Goal: Information Seeking & Learning: Learn about a topic

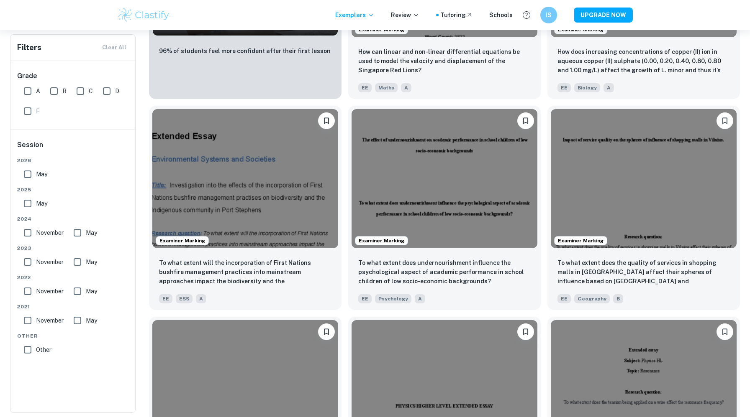
scroll to position [749, 0]
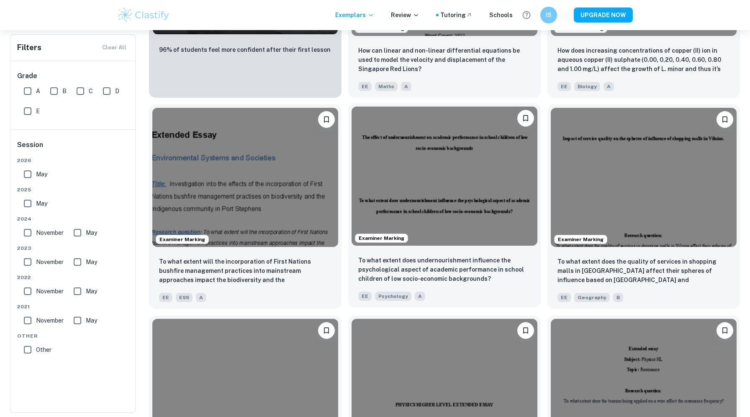
click at [422, 220] on img at bounding box center [444, 176] width 186 height 139
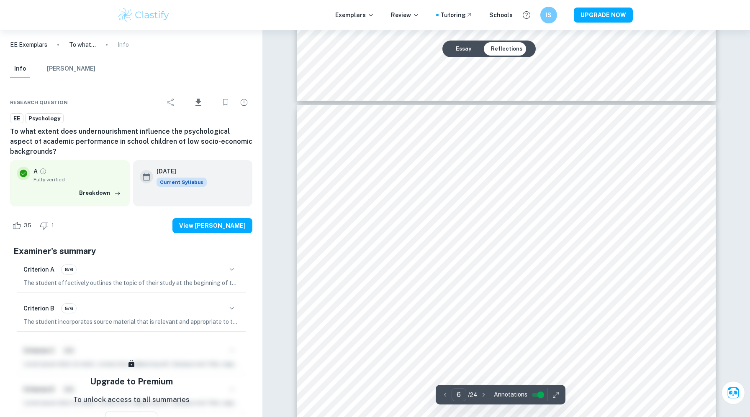
scroll to position [2774, 0]
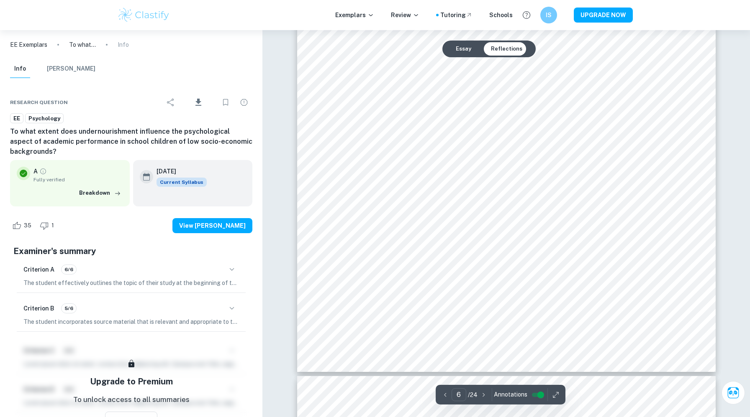
type input "5"
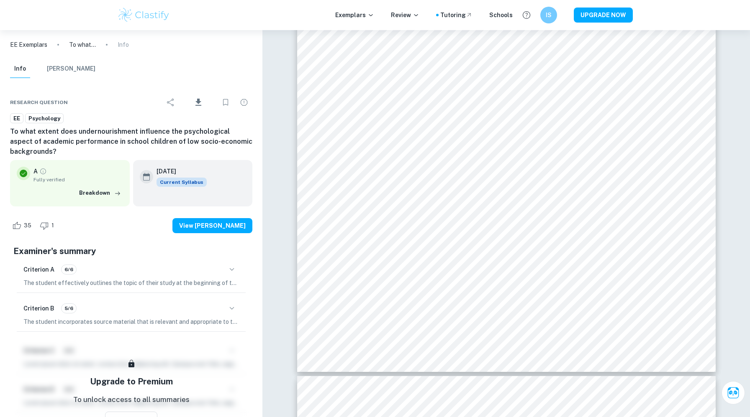
click at [37, 44] on p "EE Exemplars" at bounding box center [28, 44] width 37 height 9
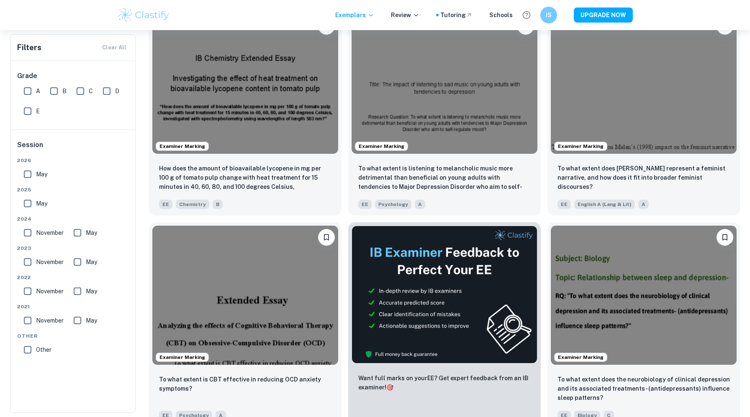
scroll to position [2321, 0]
click at [452, 99] on img at bounding box center [444, 82] width 186 height 139
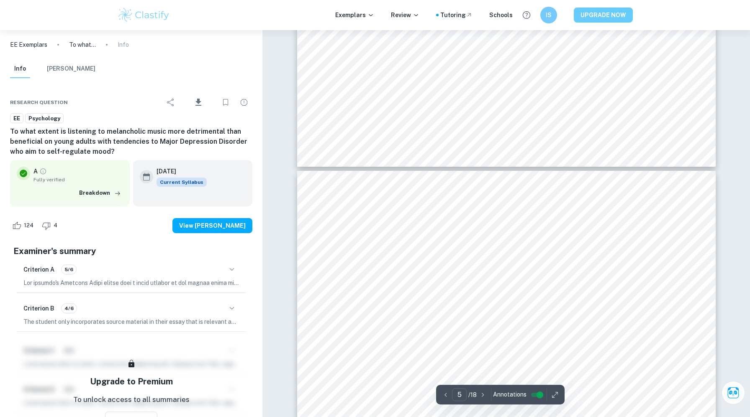
scroll to position [2377, 0]
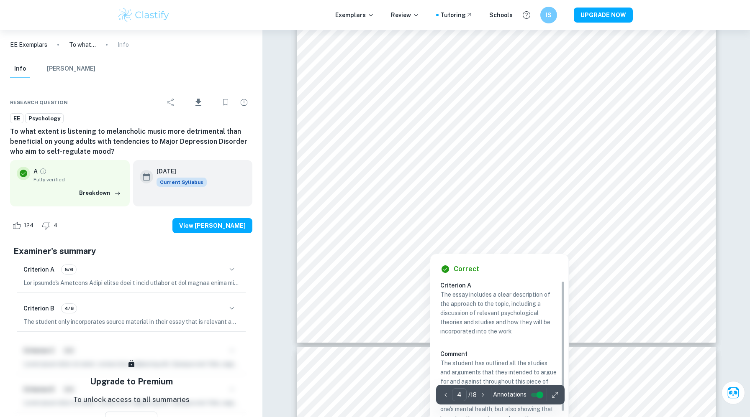
type input "3"
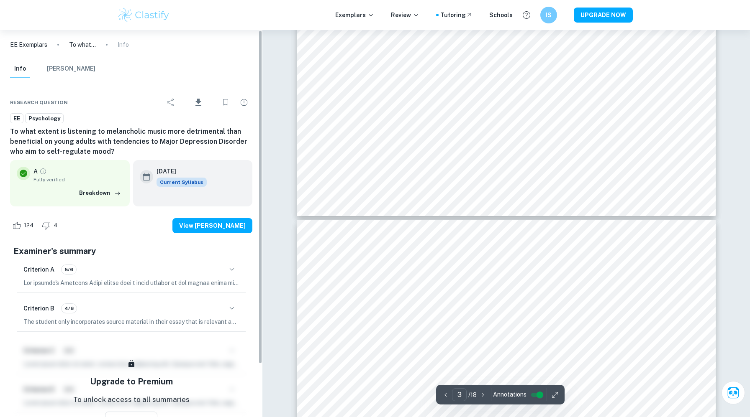
click at [23, 41] on p "EE Exemplars" at bounding box center [28, 44] width 37 height 9
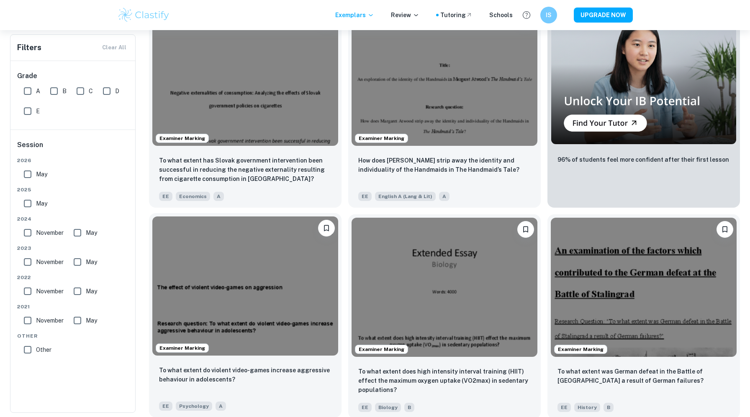
scroll to position [12932, 0]
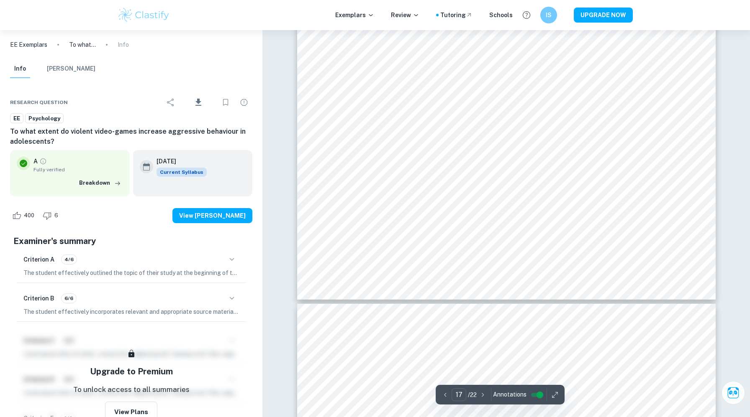
scroll to position [10123, 0]
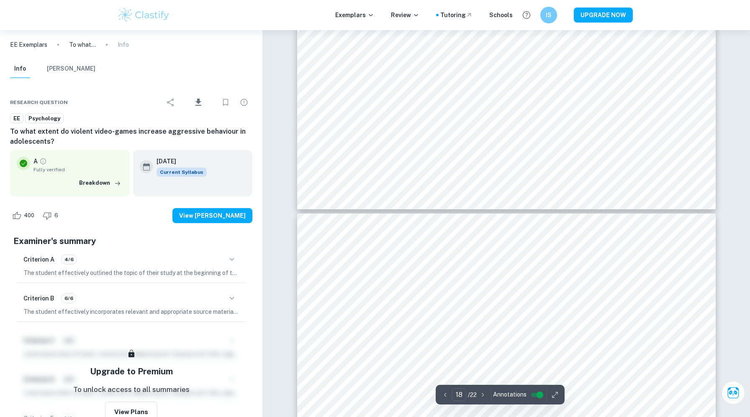
type input "19"
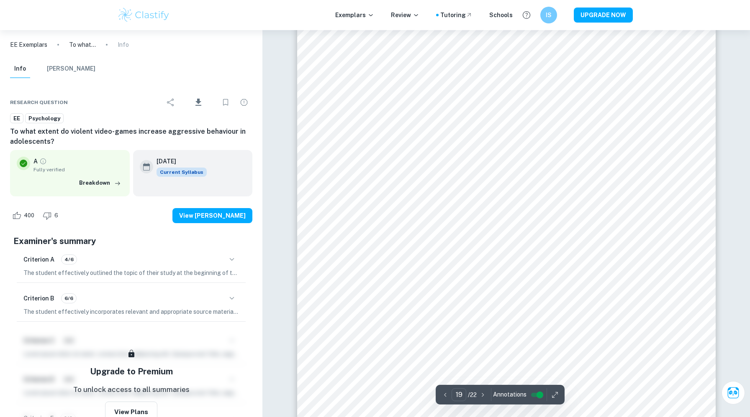
scroll to position [11047, 0]
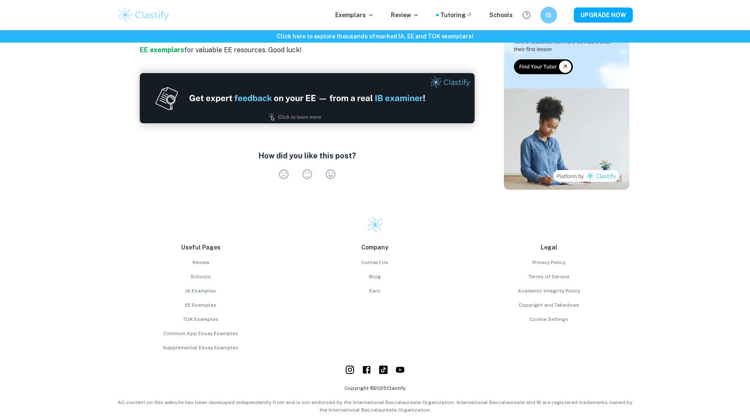
scroll to position [1126, 0]
